Goal: Check status: Check status

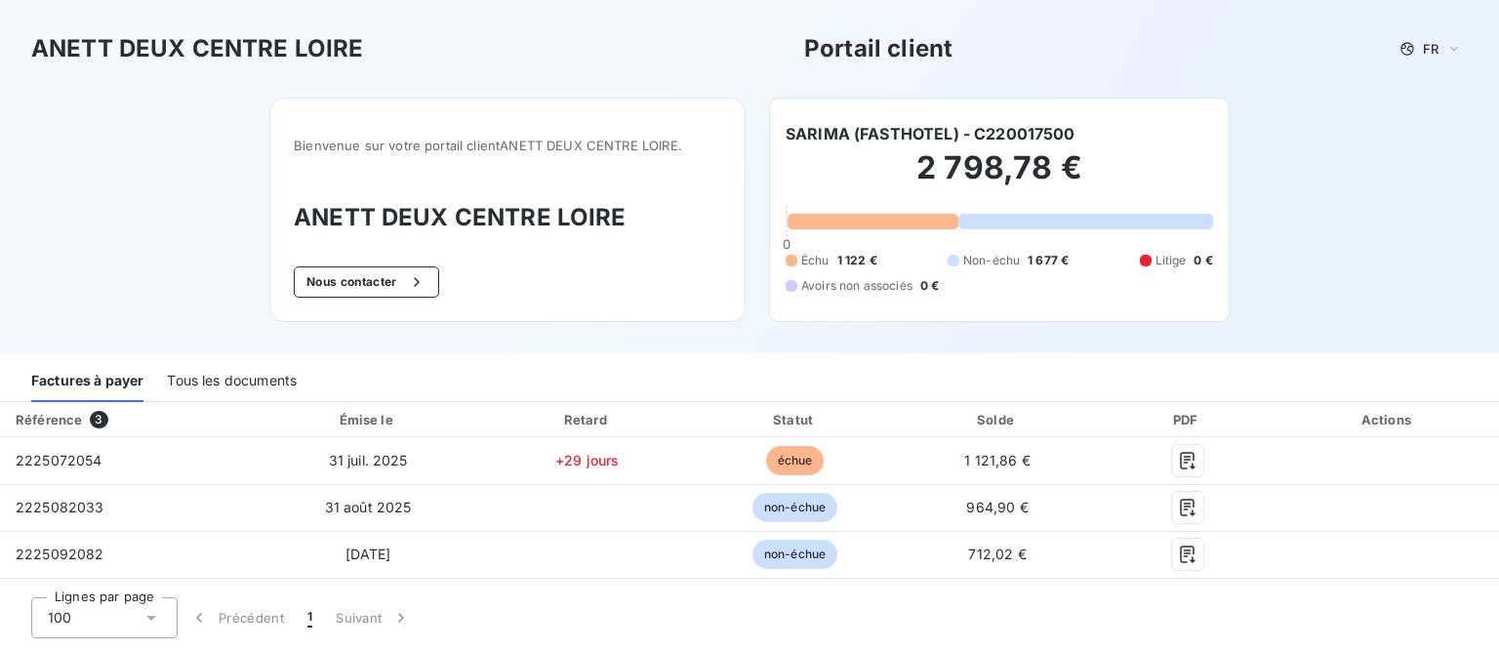
click at [196, 380] on div "Tous les documents" at bounding box center [232, 381] width 130 height 41
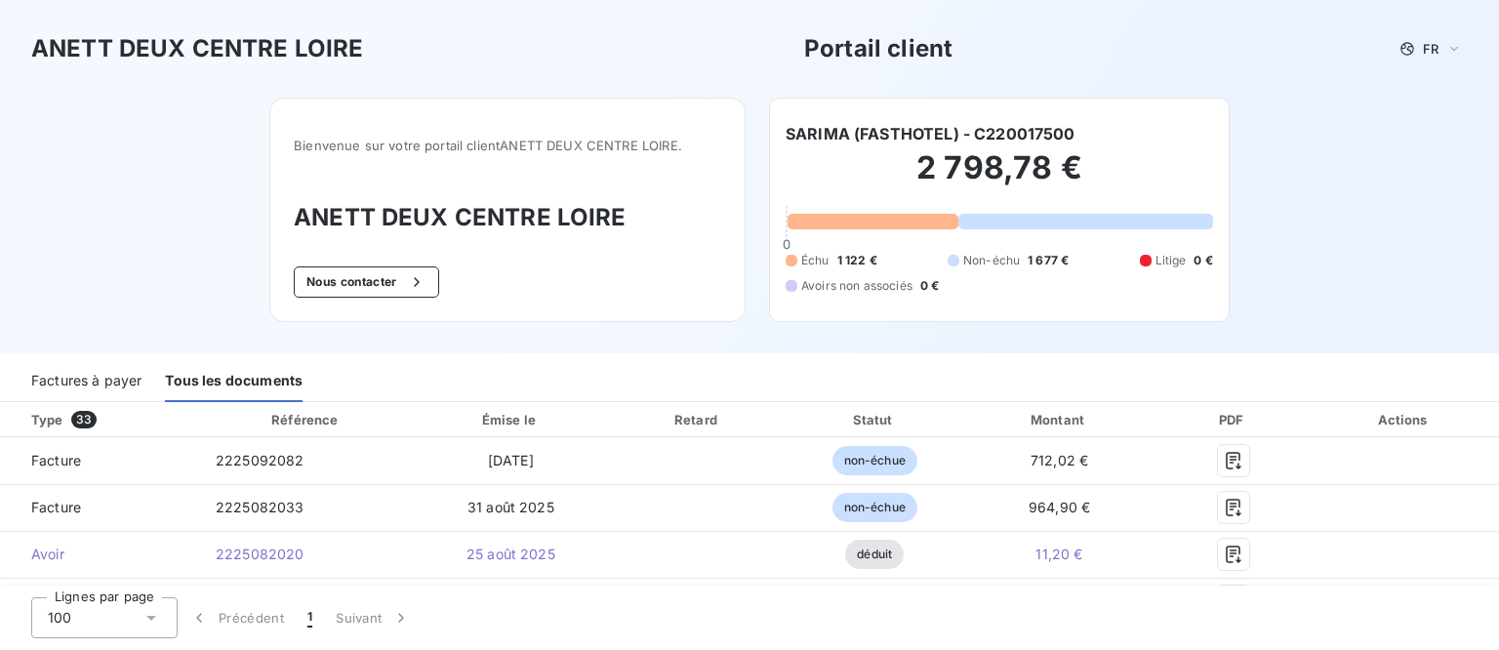
click at [86, 384] on div "Factures à payer" at bounding box center [86, 381] width 110 height 41
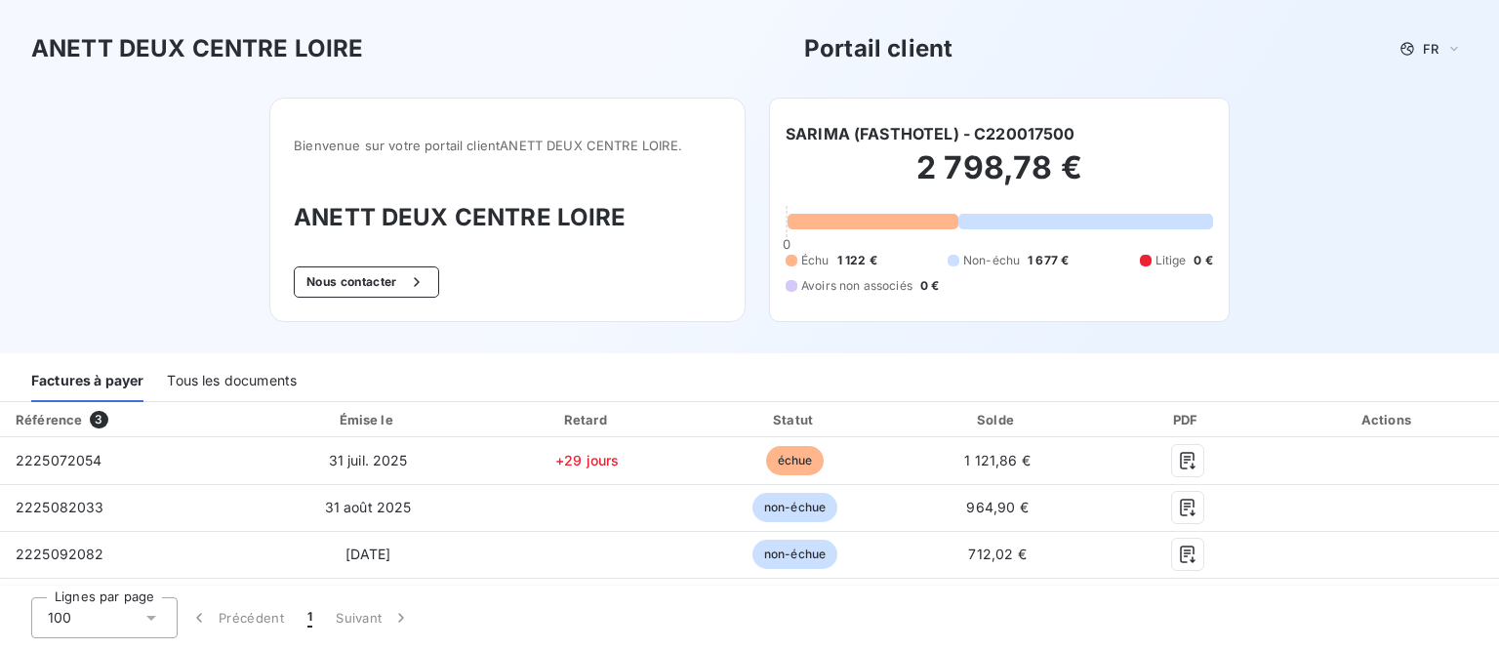
click at [204, 379] on div "Tous les documents" at bounding box center [232, 381] width 130 height 41
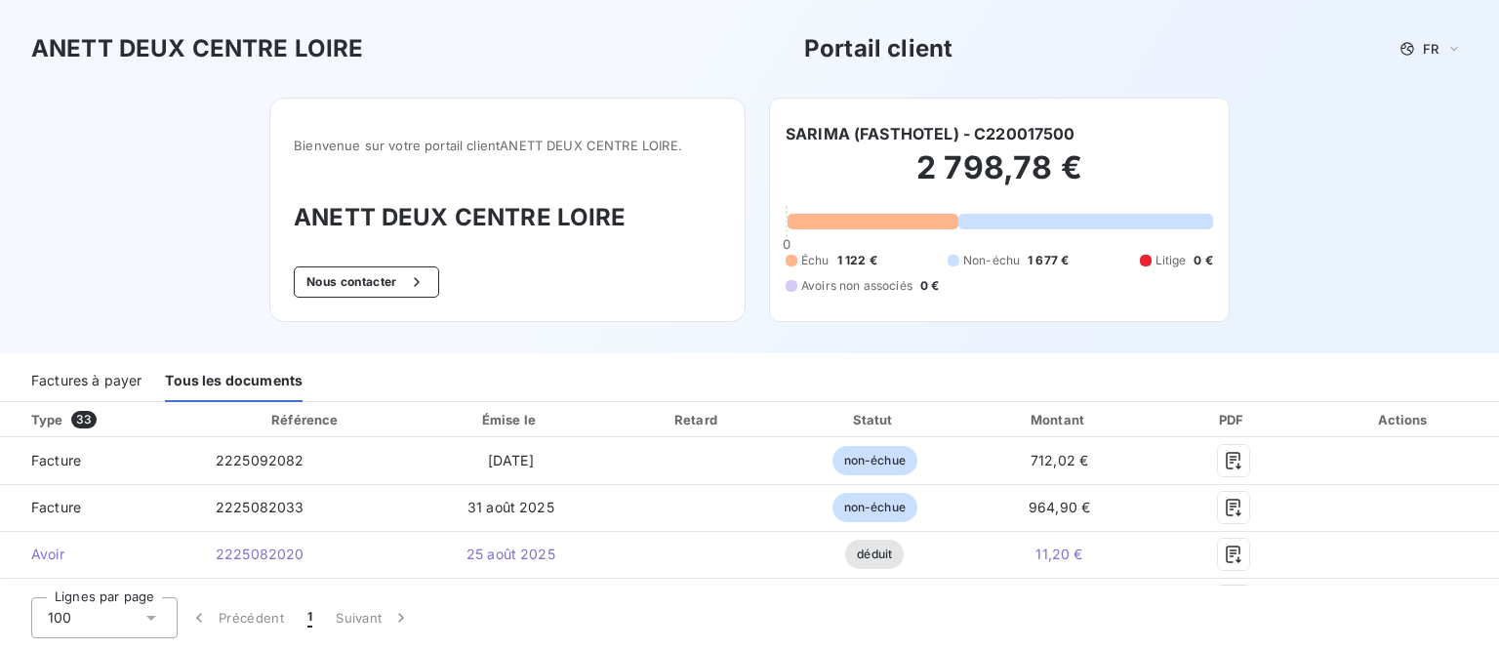
click at [99, 377] on div "Factures à payer" at bounding box center [86, 381] width 110 height 41
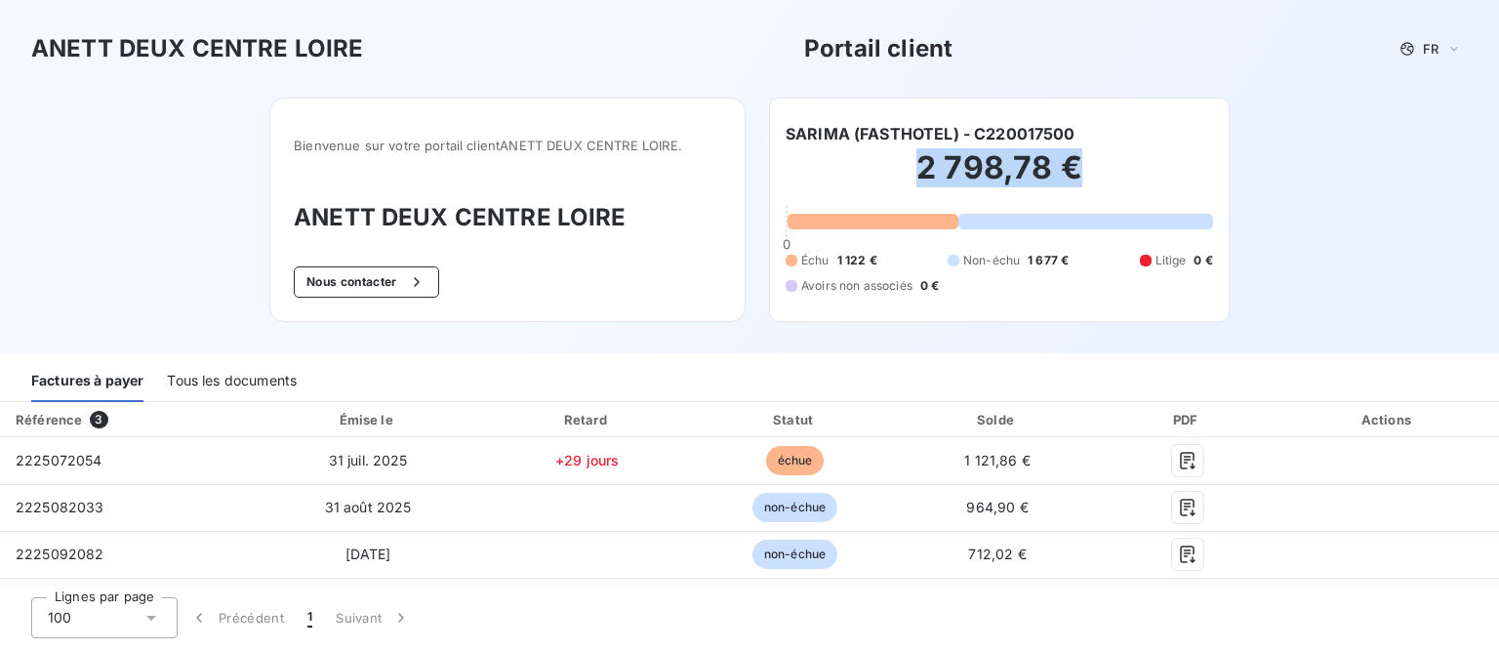
drag, startPoint x: 1074, startPoint y: 151, endPoint x: 823, endPoint y: 151, distance: 250.8
click at [823, 151] on h2 "2 798,78 €" at bounding box center [999, 177] width 427 height 59
